Goal: Navigation & Orientation: Understand site structure

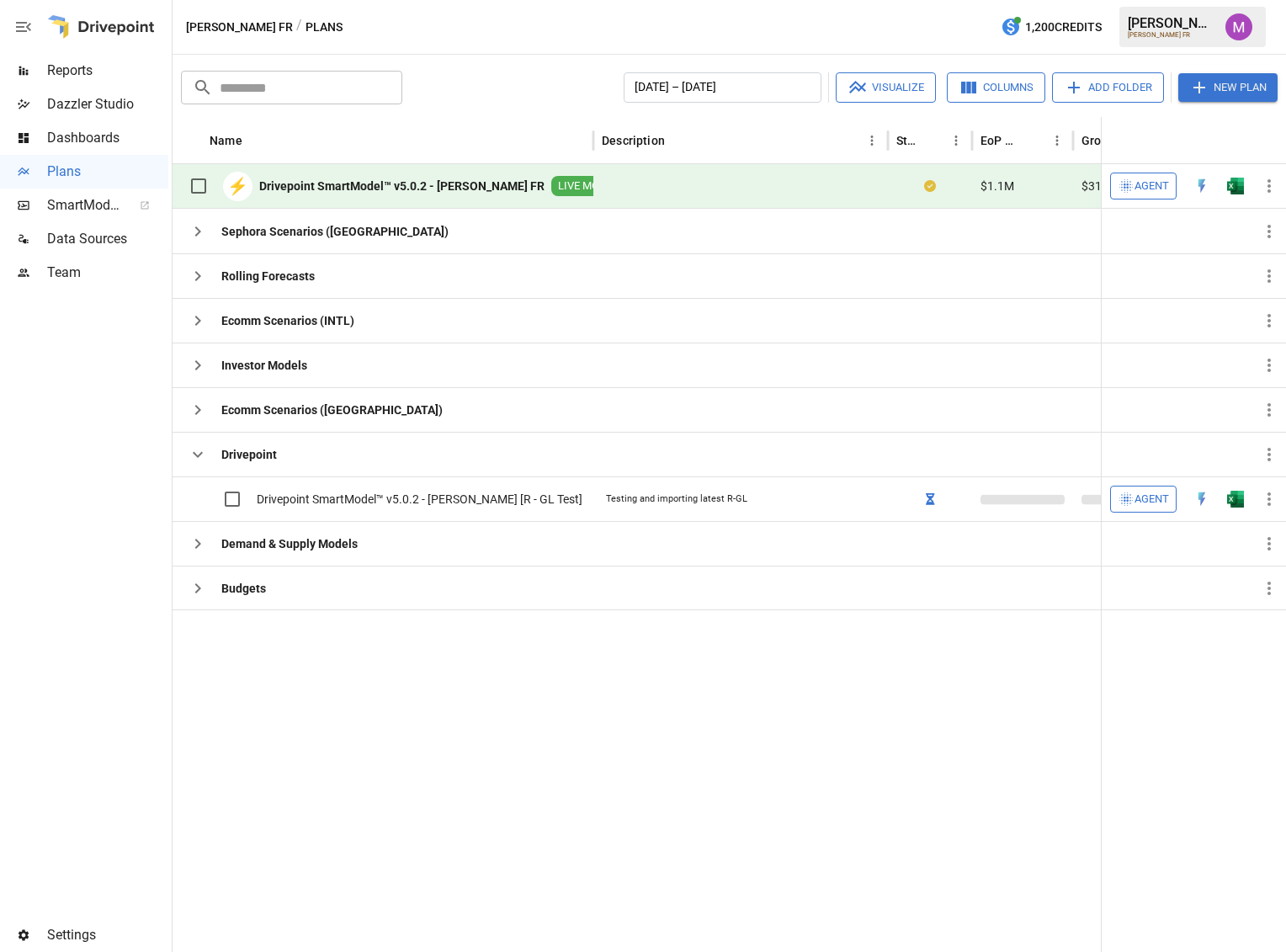
click at [444, 189] on b "Drivepoint SmartModel™ v5.0.2 - [PERSON_NAME] FR" at bounding box center [401, 186] width 285 height 17
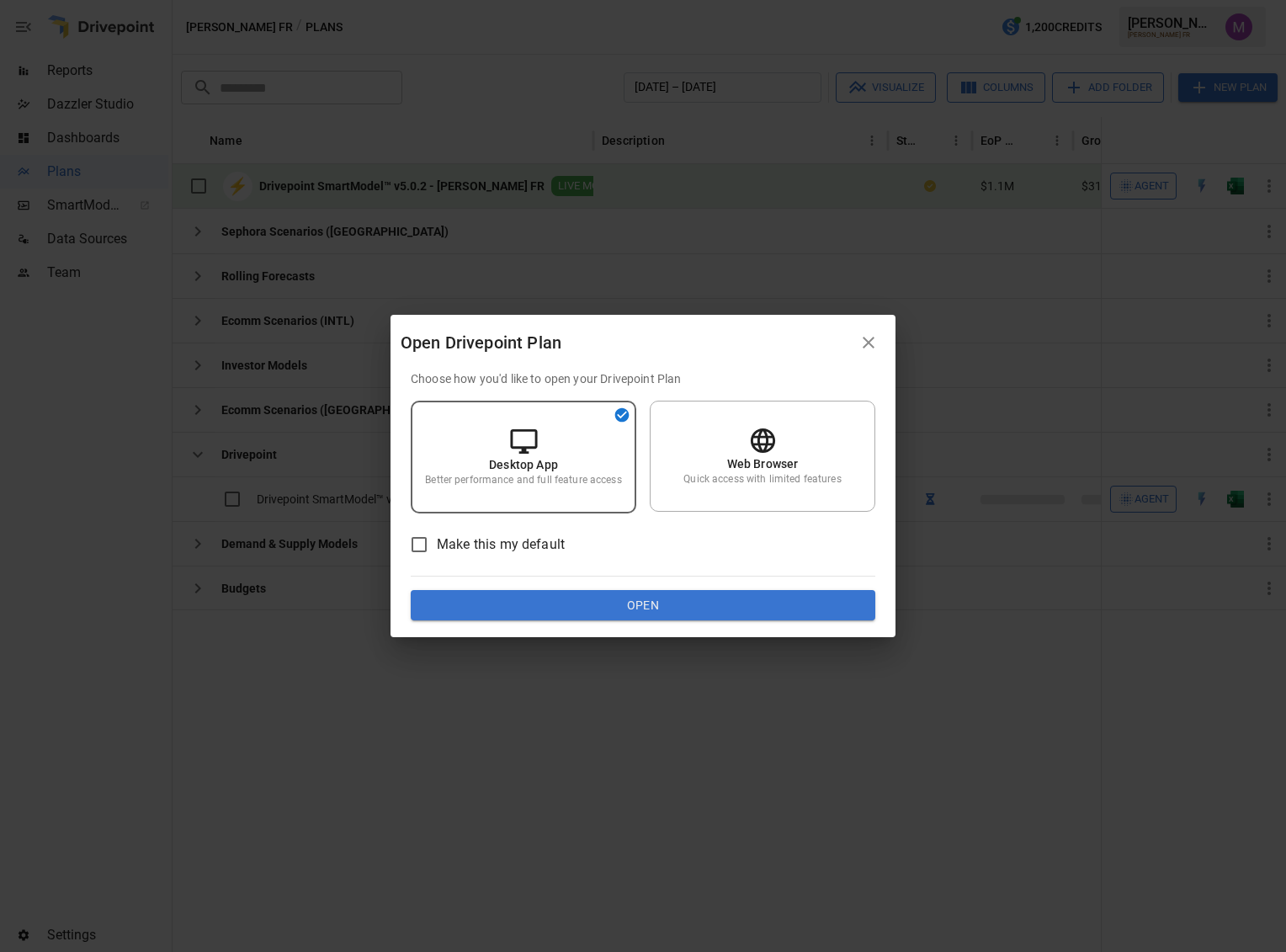
click at [871, 331] on button "button" at bounding box center [869, 342] width 34 height 34
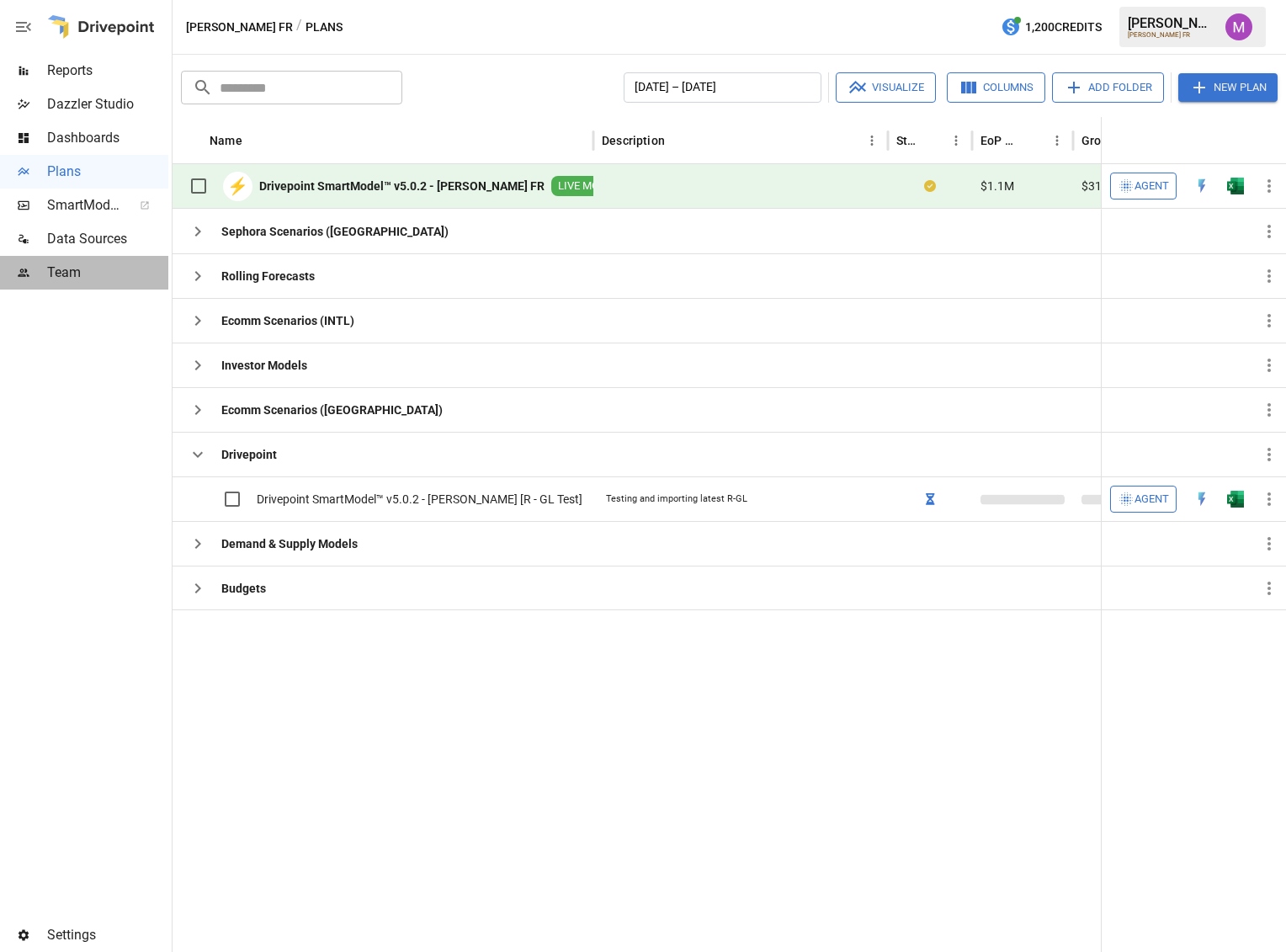
click at [112, 274] on span "Team" at bounding box center [107, 273] width 121 height 21
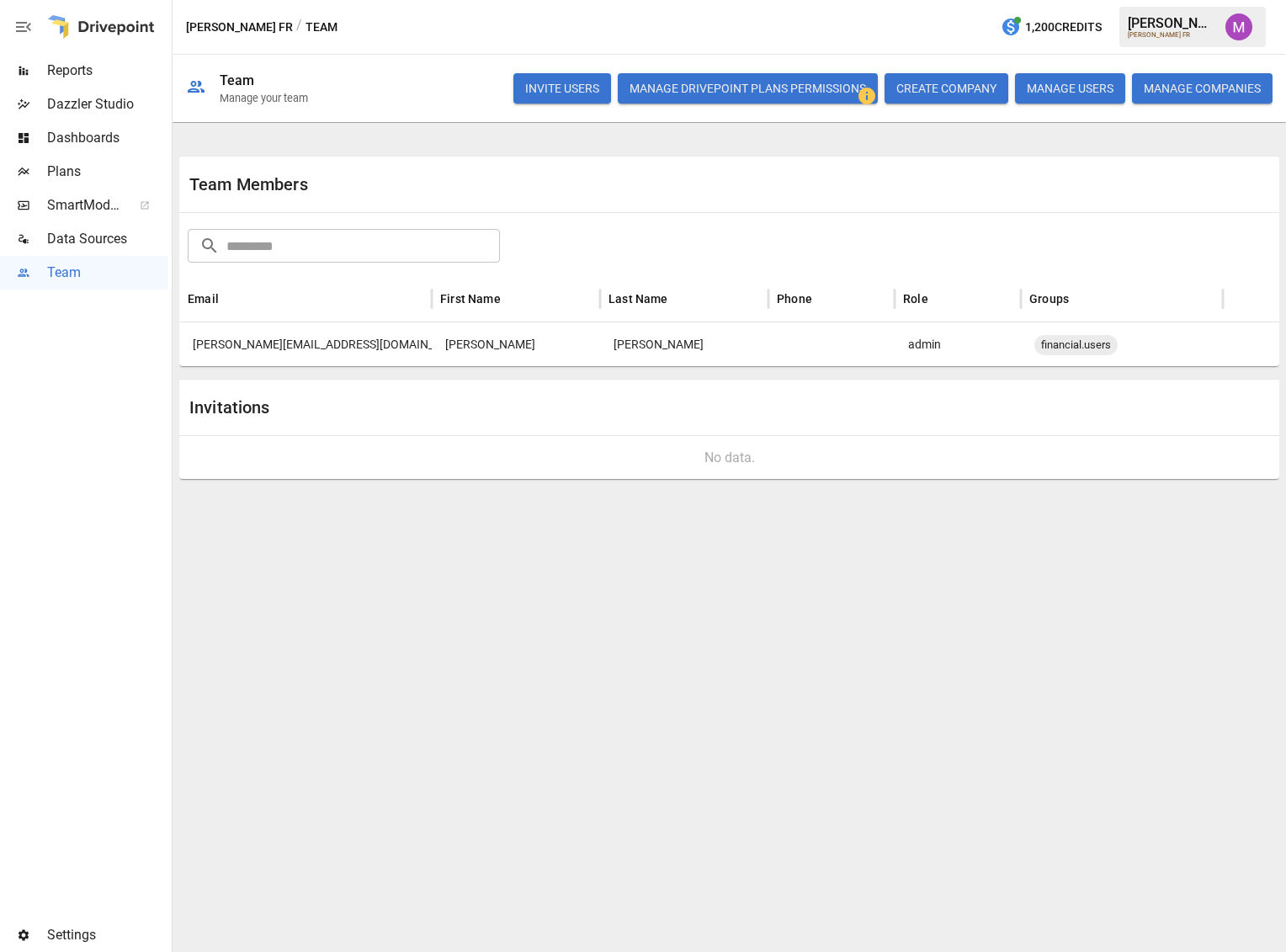
click at [72, 183] on div "Plans" at bounding box center [83, 172] width 168 height 34
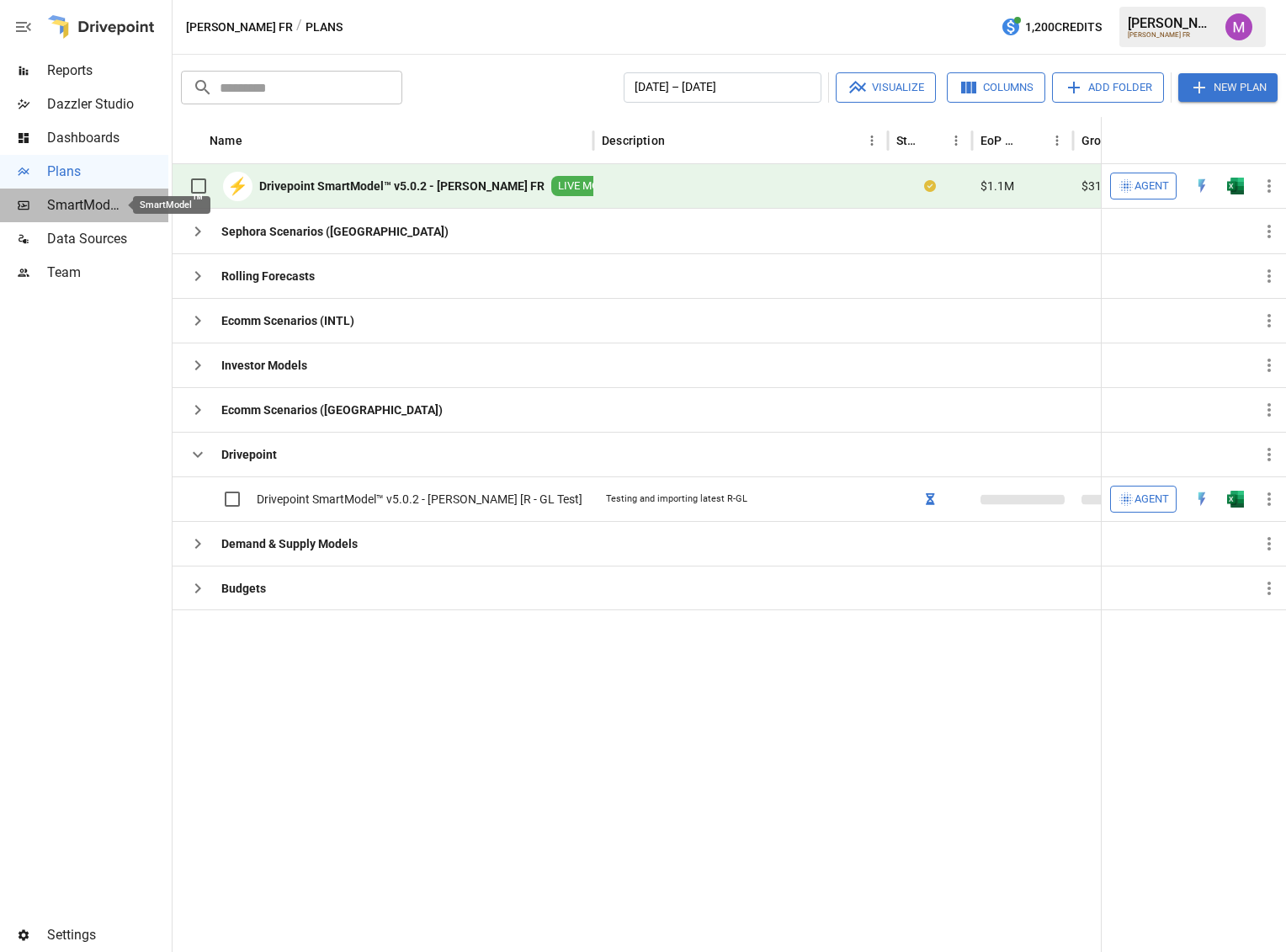
click at [87, 201] on span "SmartModel ™" at bounding box center [83, 205] width 74 height 21
click at [88, 227] on div "Data Sources" at bounding box center [83, 239] width 168 height 34
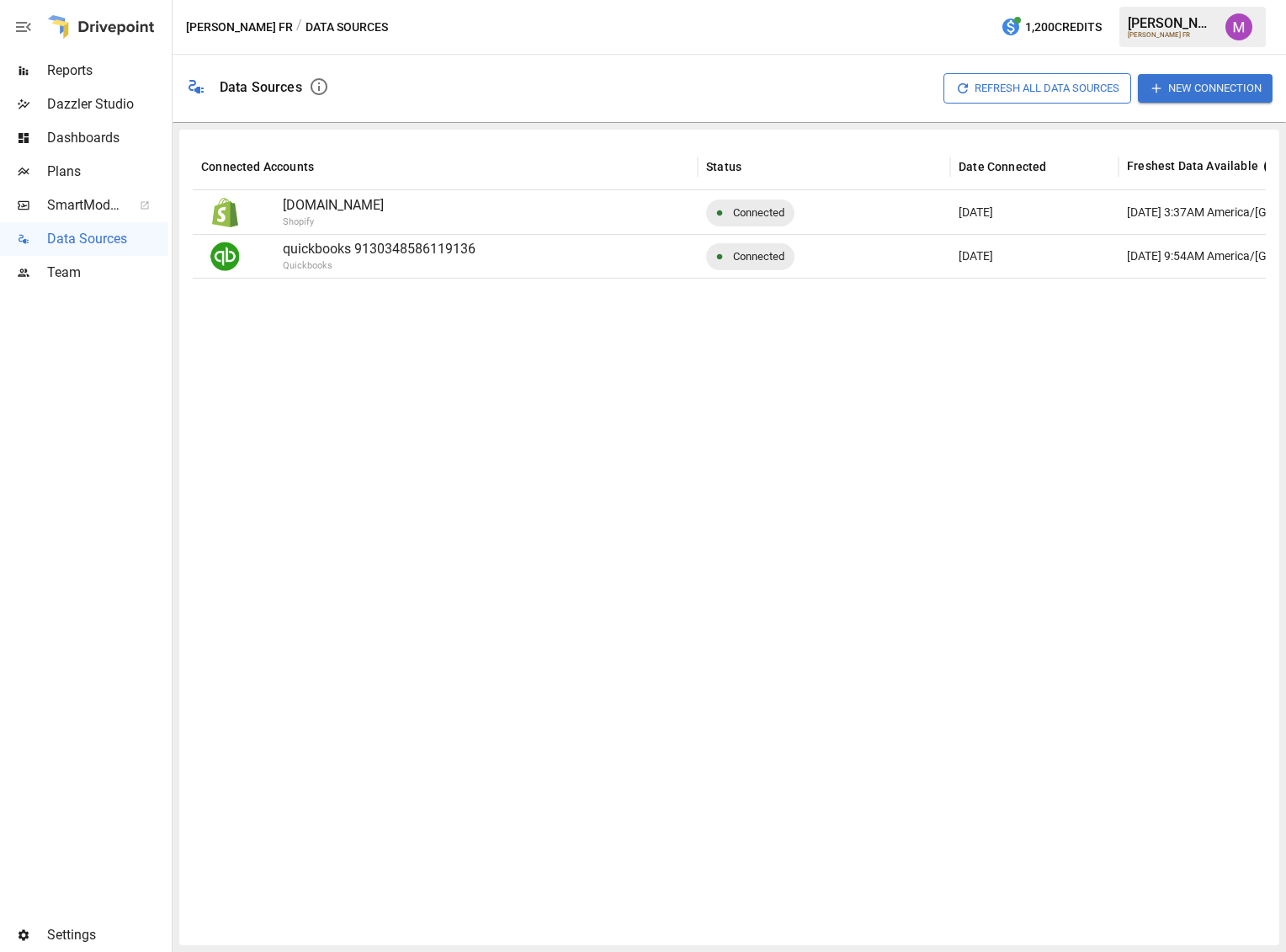
click at [122, 277] on span "Team" at bounding box center [107, 273] width 121 height 21
